Goal: Task Accomplishment & Management: Use online tool/utility

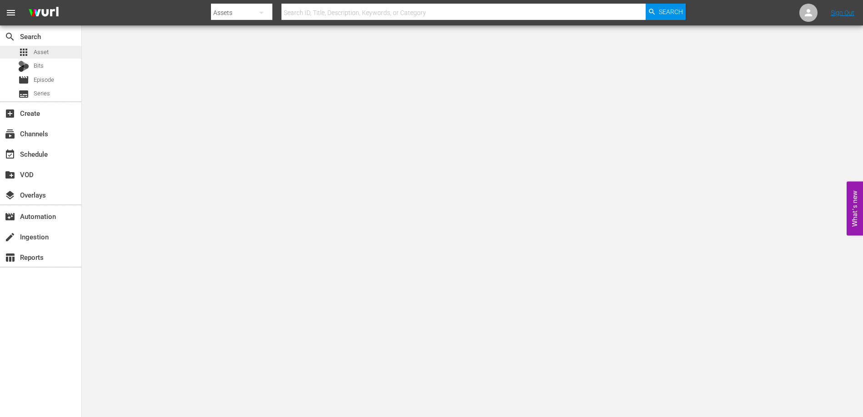
click at [39, 51] on span "Asset" at bounding box center [41, 52] width 15 height 9
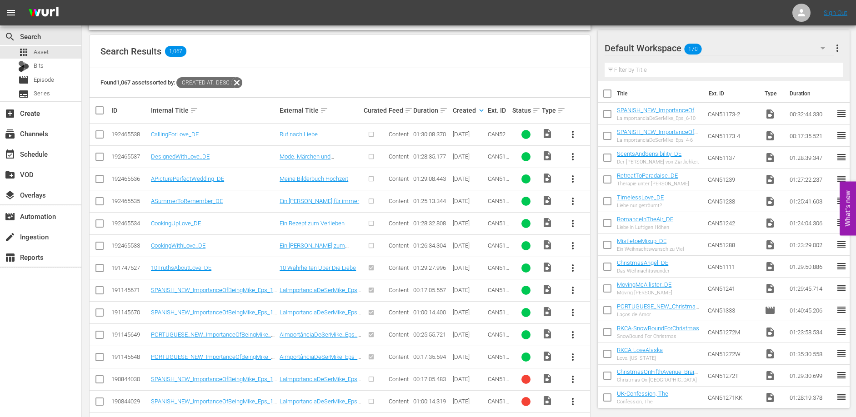
scroll to position [162, 0]
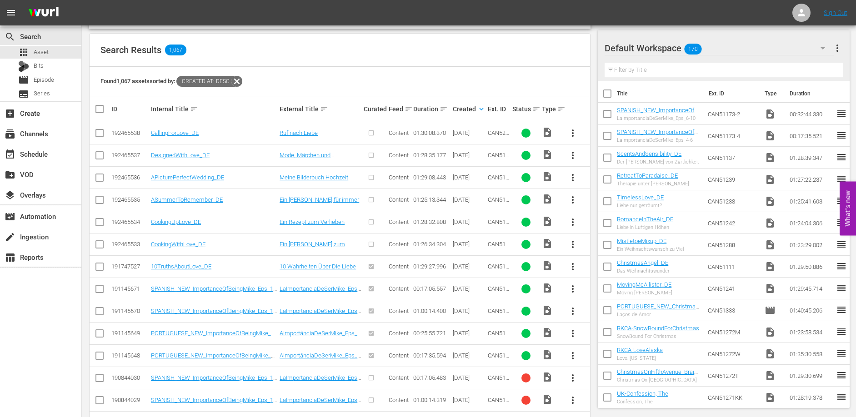
click at [102, 243] on input "checkbox" at bounding box center [99, 246] width 11 height 11
checkbox input "true"
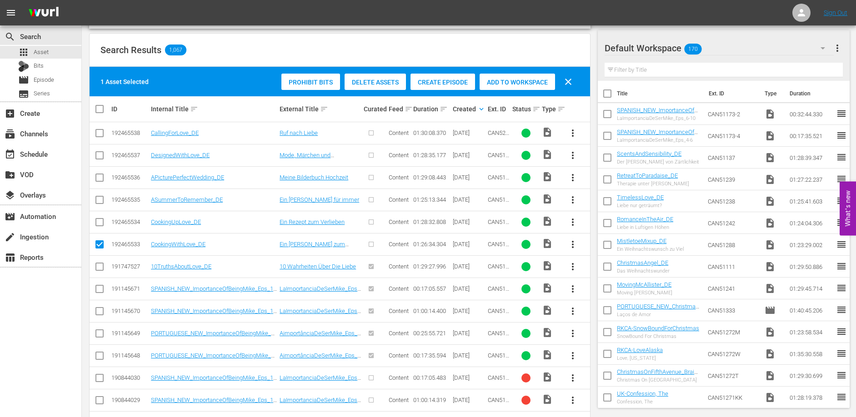
click at [98, 222] on input "checkbox" at bounding box center [99, 224] width 11 height 11
checkbox input "true"
click at [102, 201] on input "checkbox" at bounding box center [99, 201] width 11 height 11
checkbox input "true"
click at [101, 175] on input "checkbox" at bounding box center [99, 179] width 11 height 11
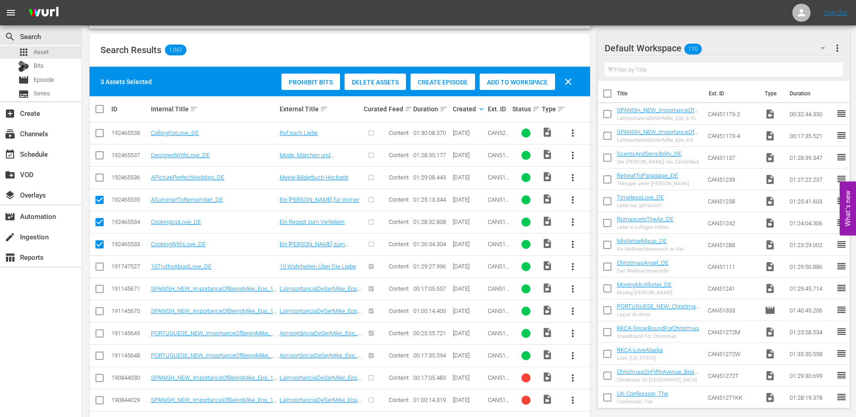
checkbox input "true"
click at [102, 155] on input "checkbox" at bounding box center [99, 157] width 11 height 11
checkbox input "true"
click at [101, 140] on td at bounding box center [100, 133] width 20 height 22
click at [101, 136] on input "checkbox" at bounding box center [99, 135] width 11 height 11
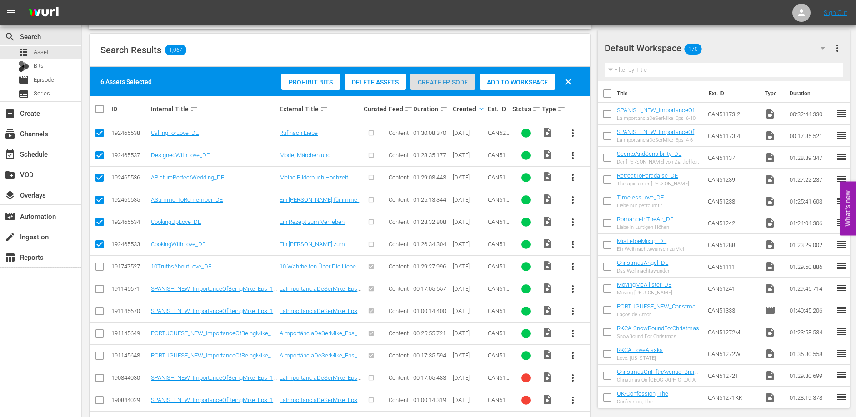
click at [445, 84] on span "Create Episode" at bounding box center [443, 82] width 65 height 7
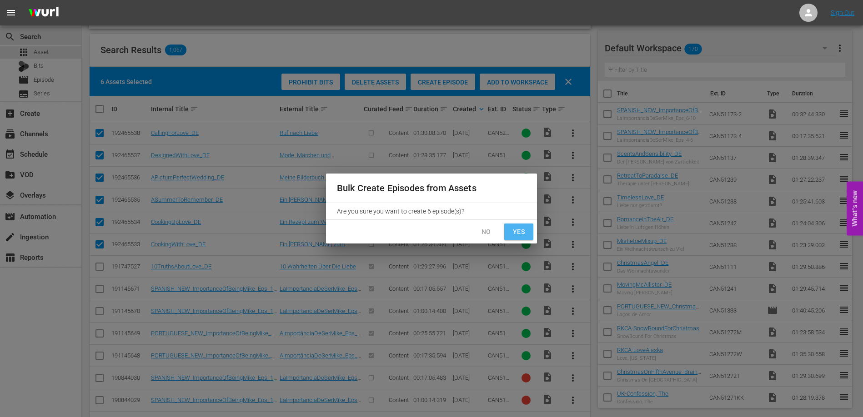
click at [516, 230] on span "Yes" at bounding box center [518, 231] width 15 height 11
checkbox input "false"
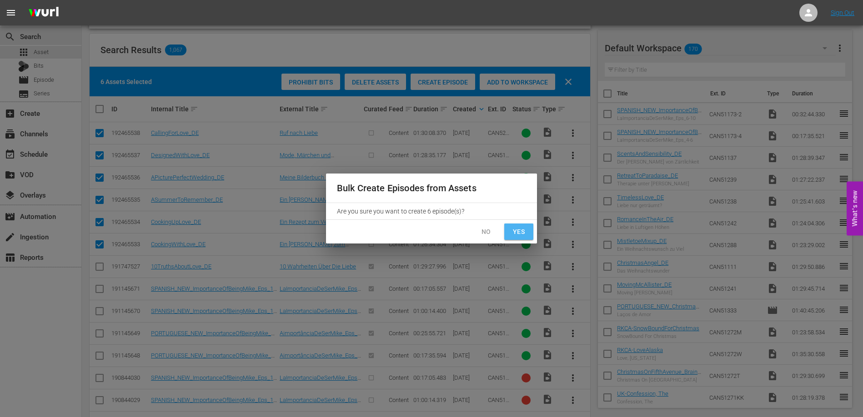
checkbox input "false"
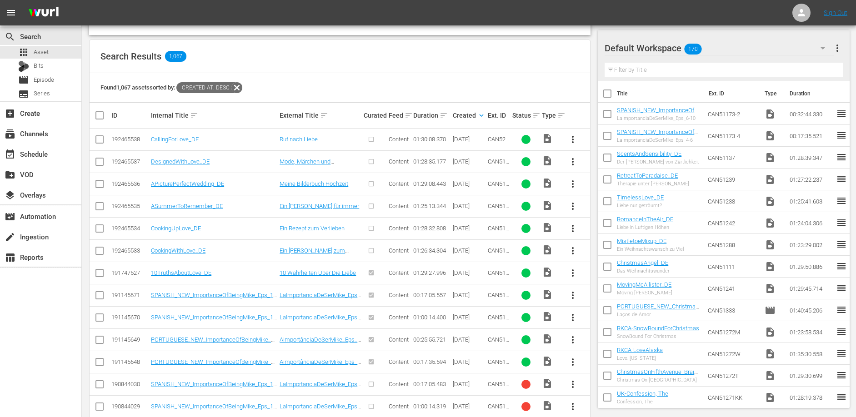
scroll to position [192, 0]
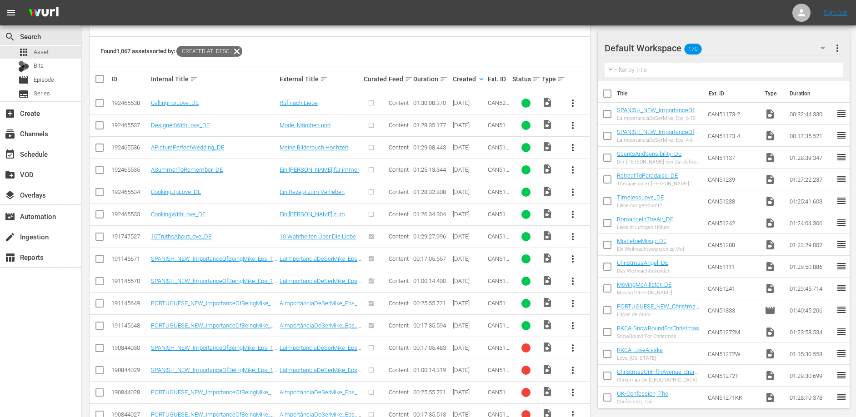
click at [100, 215] on input "checkbox" at bounding box center [99, 216] width 11 height 11
checkbox input "true"
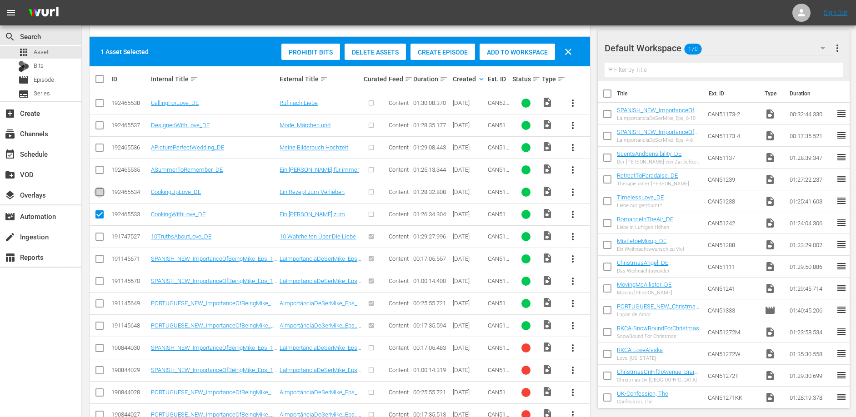
click at [99, 190] on input "checkbox" at bounding box center [99, 194] width 11 height 11
click at [447, 53] on span "Create Episode" at bounding box center [443, 52] width 65 height 7
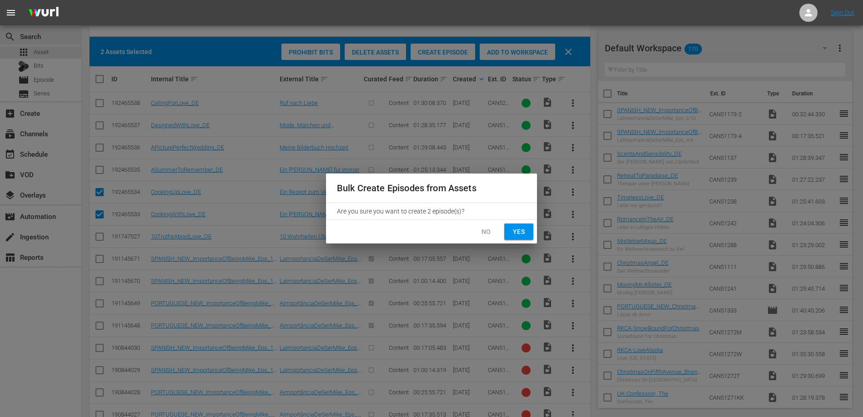
click at [518, 233] on span "Yes" at bounding box center [518, 231] width 15 height 11
checkbox input "false"
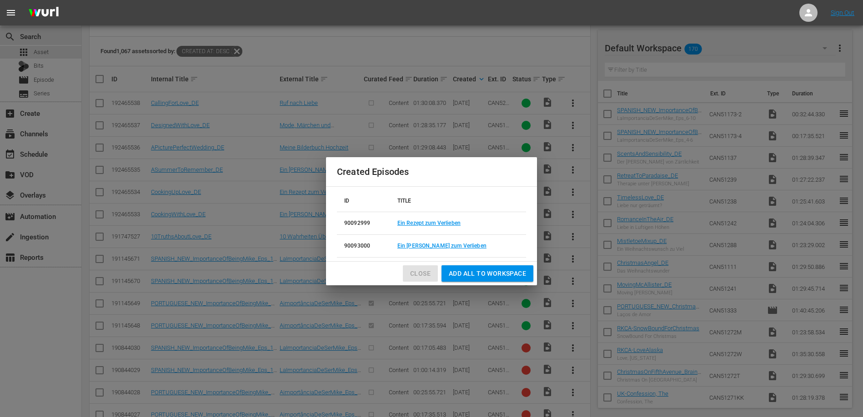
click at [417, 275] on span "Close" at bounding box center [420, 273] width 20 height 11
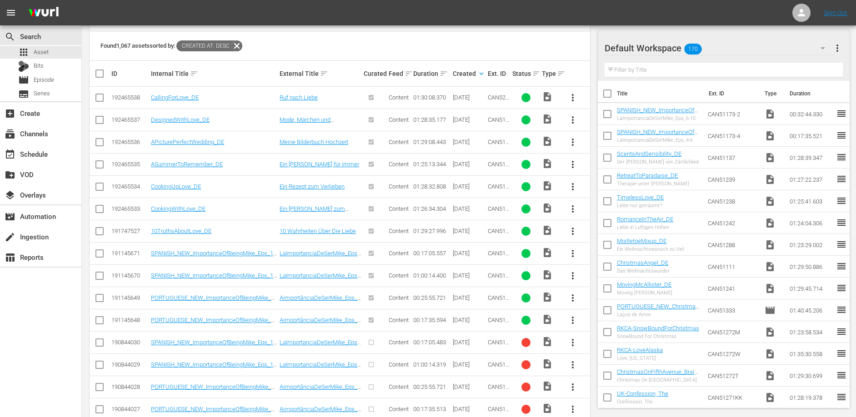
scroll to position [170, 0]
